Goal: Transaction & Acquisition: Purchase product/service

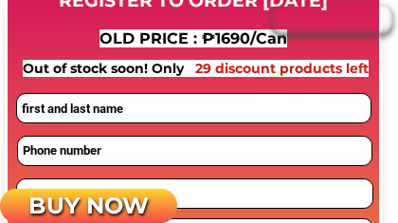
scroll to position [1623, 0]
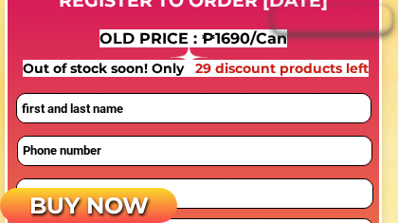
click at [245, 140] on input "tel" at bounding box center [194, 150] width 353 height 28
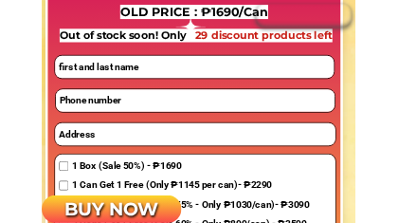
scroll to position [1647, 0]
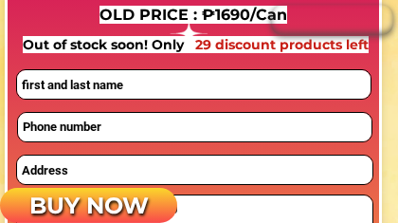
click at [222, 87] on input "text" at bounding box center [193, 84] width 353 height 28
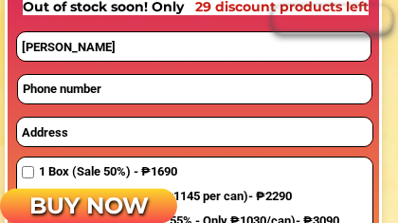
scroll to position [1685, 0]
type input "[PERSON_NAME]"
click at [218, 98] on input "tel" at bounding box center [194, 89] width 353 height 28
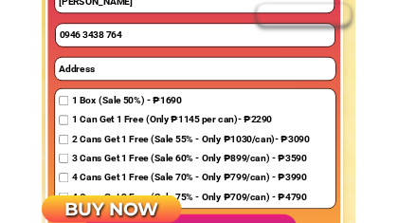
scroll to position [1729, 0]
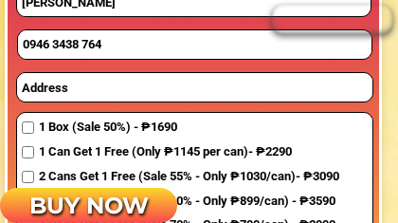
type input "0946 3438 764"
click at [215, 92] on input "text" at bounding box center [194, 87] width 355 height 28
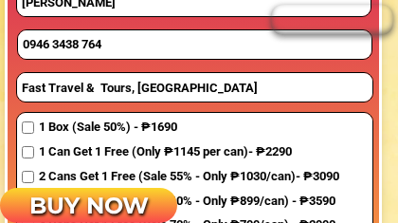
type input "Fast Travel & Tours, [GEOGRAPHIC_DATA]"
click at [39, 132] on span "1 Box (Sale 50%) - ₱1690" at bounding box center [189, 127] width 300 height 20
checkbox input "true"
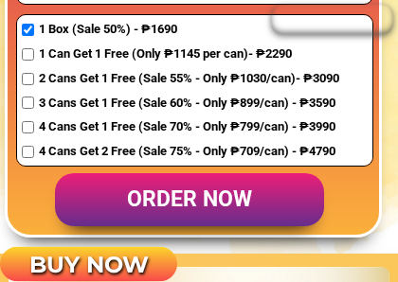
scroll to position [1827, 0]
click at [218, 202] on p "order now" at bounding box center [189, 200] width 269 height 54
click at [214, 204] on p "order now" at bounding box center [189, 200] width 269 height 54
click at [199, 210] on p "order now" at bounding box center [189, 200] width 269 height 54
click at [228, 205] on p "order now" at bounding box center [189, 200] width 269 height 54
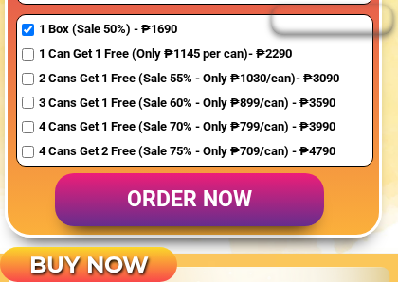
click at [120, 259] on p "BUY NOW" at bounding box center [88, 265] width 177 height 36
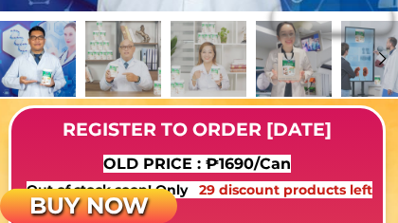
scroll to position [9289, 0]
